Goal: Navigation & Orientation: Find specific page/section

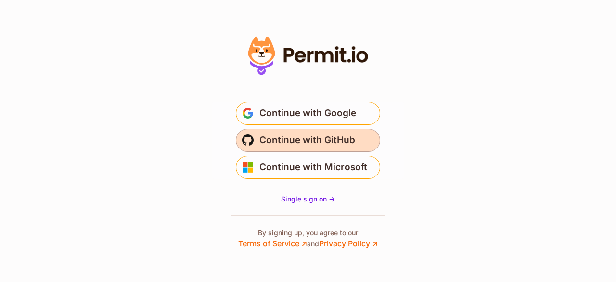
click at [319, 144] on span "Continue with GitHub" at bounding box center [308, 139] width 96 height 15
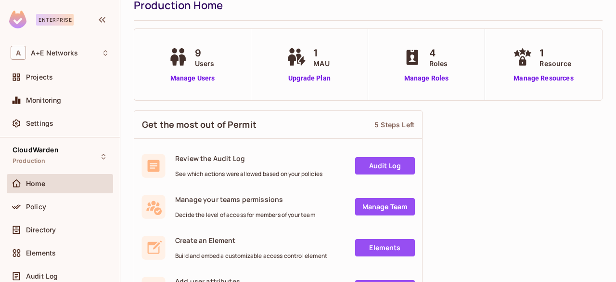
scroll to position [48, 0]
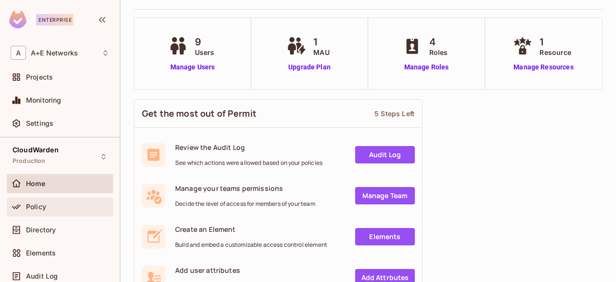
click at [46, 212] on div "Policy" at bounding box center [60, 206] width 106 height 19
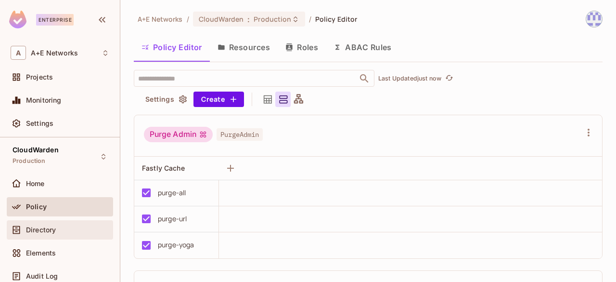
click at [36, 228] on span "Directory" at bounding box center [41, 230] width 30 height 8
